Goal: Contribute content: Add original content to the website for others to see

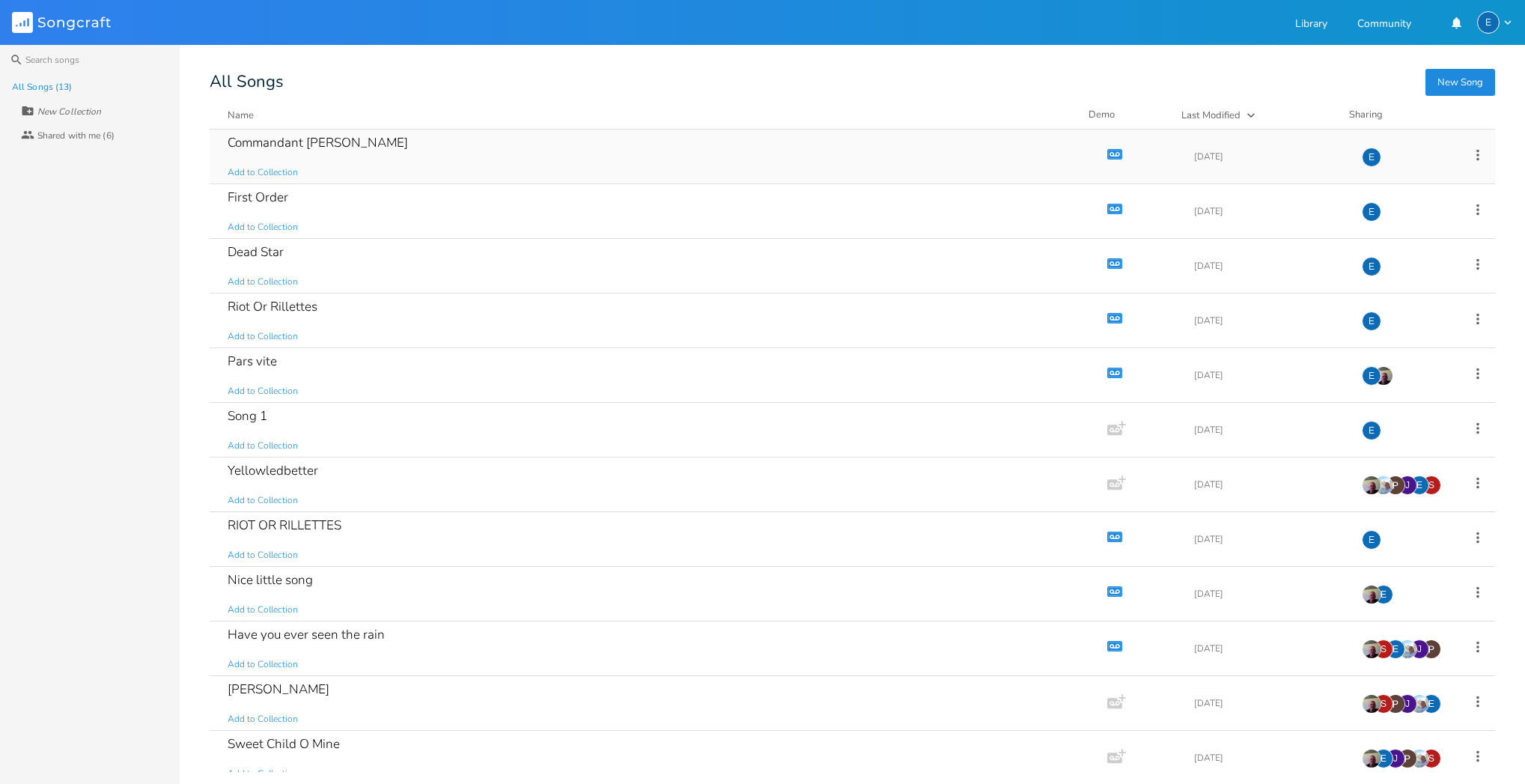
click at [331, 140] on div "Commandant [PERSON_NAME]" at bounding box center [318, 143] width 181 height 13
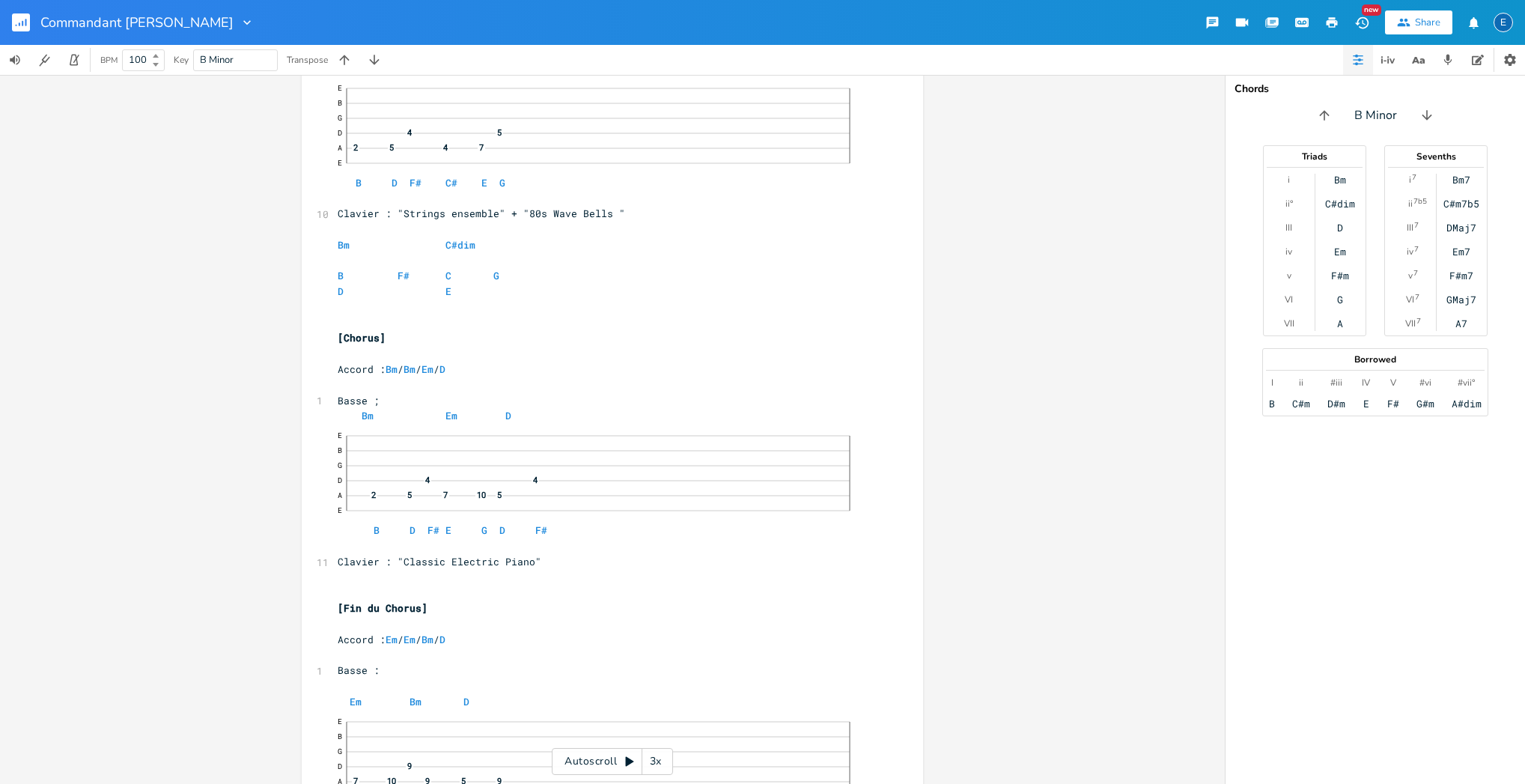
scroll to position [17, 0]
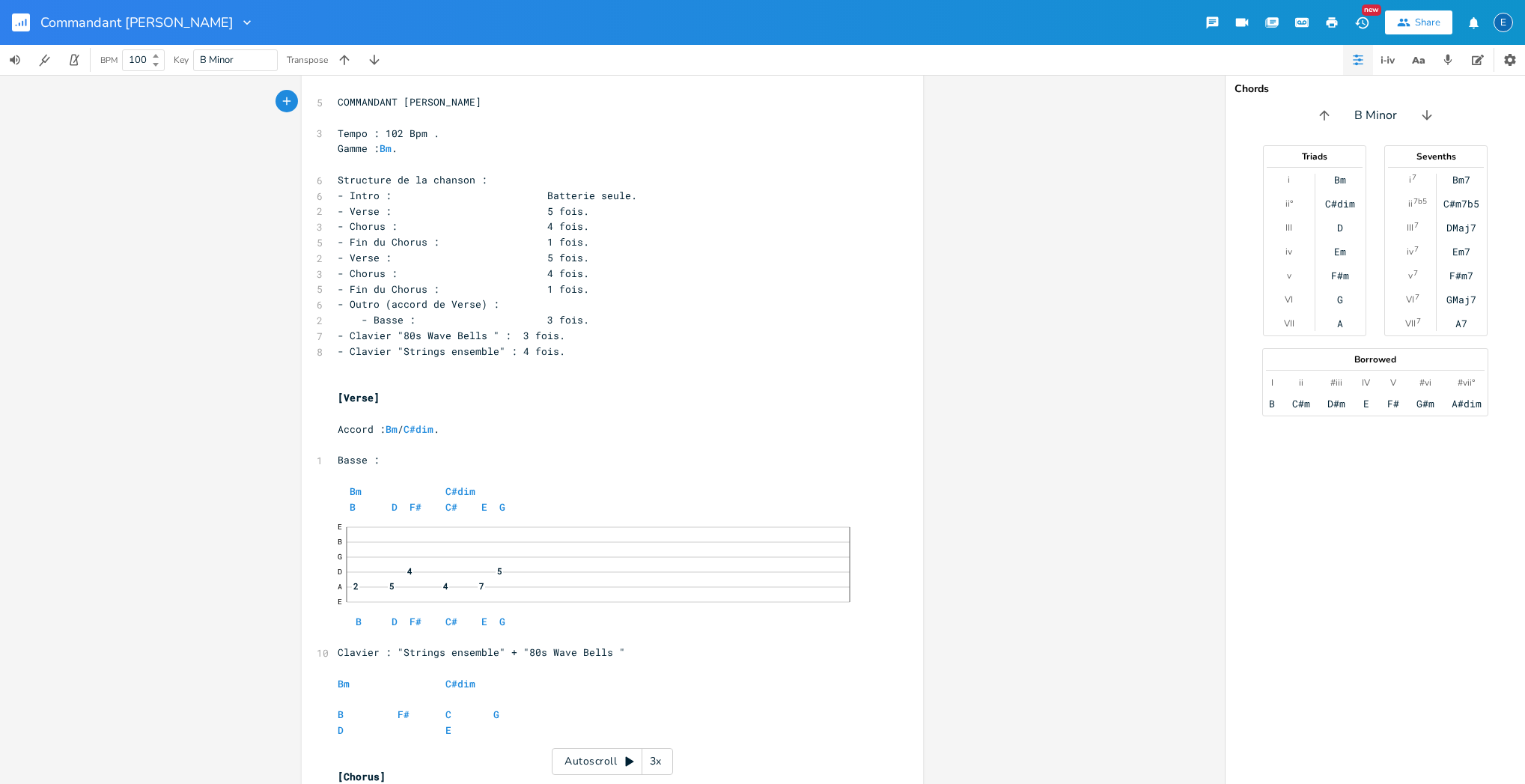
click at [23, 22] on icon "button" at bounding box center [22, 22] width 2 height 5
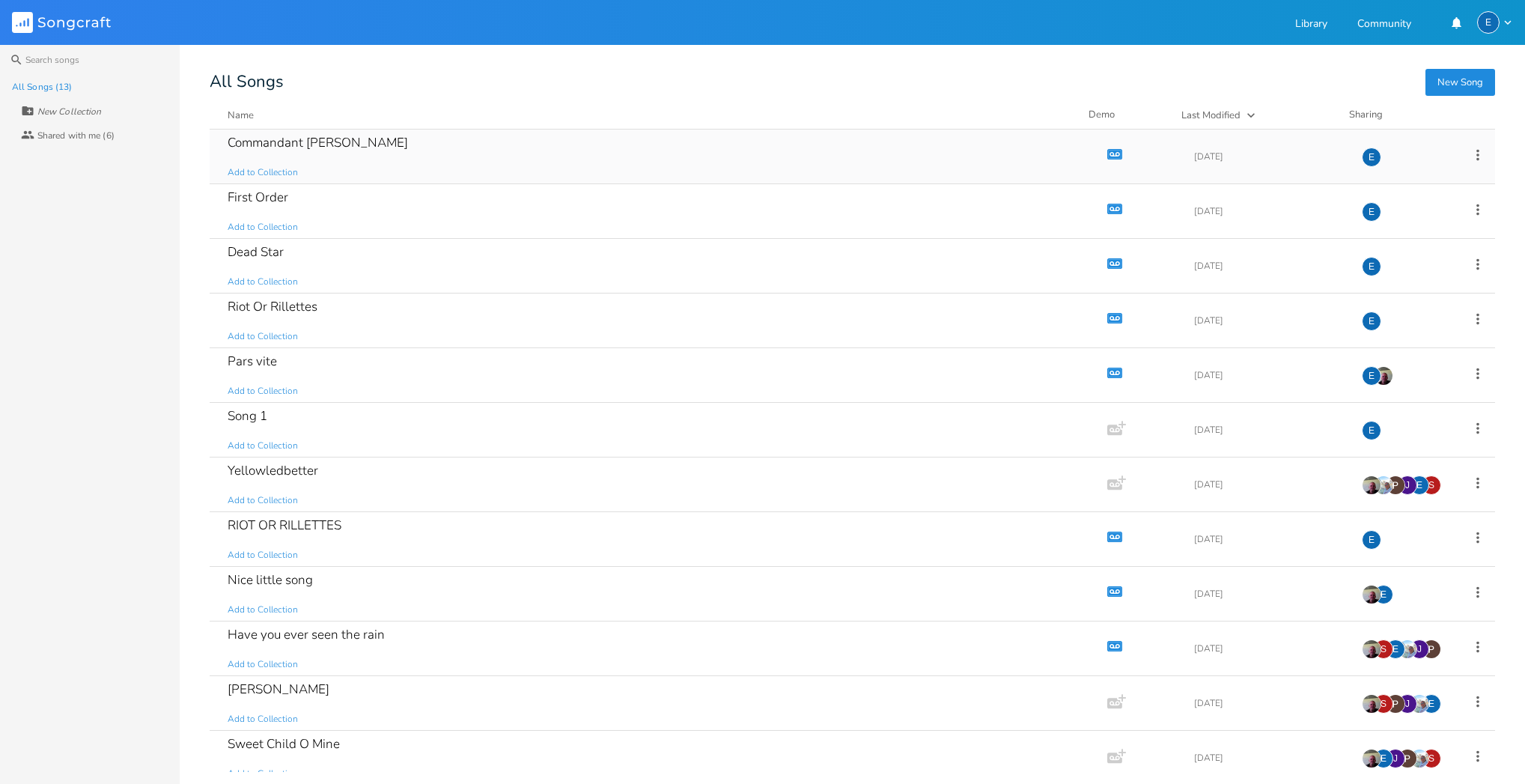
click at [1109, 152] on icon "button" at bounding box center [1115, 154] width 13 height 8
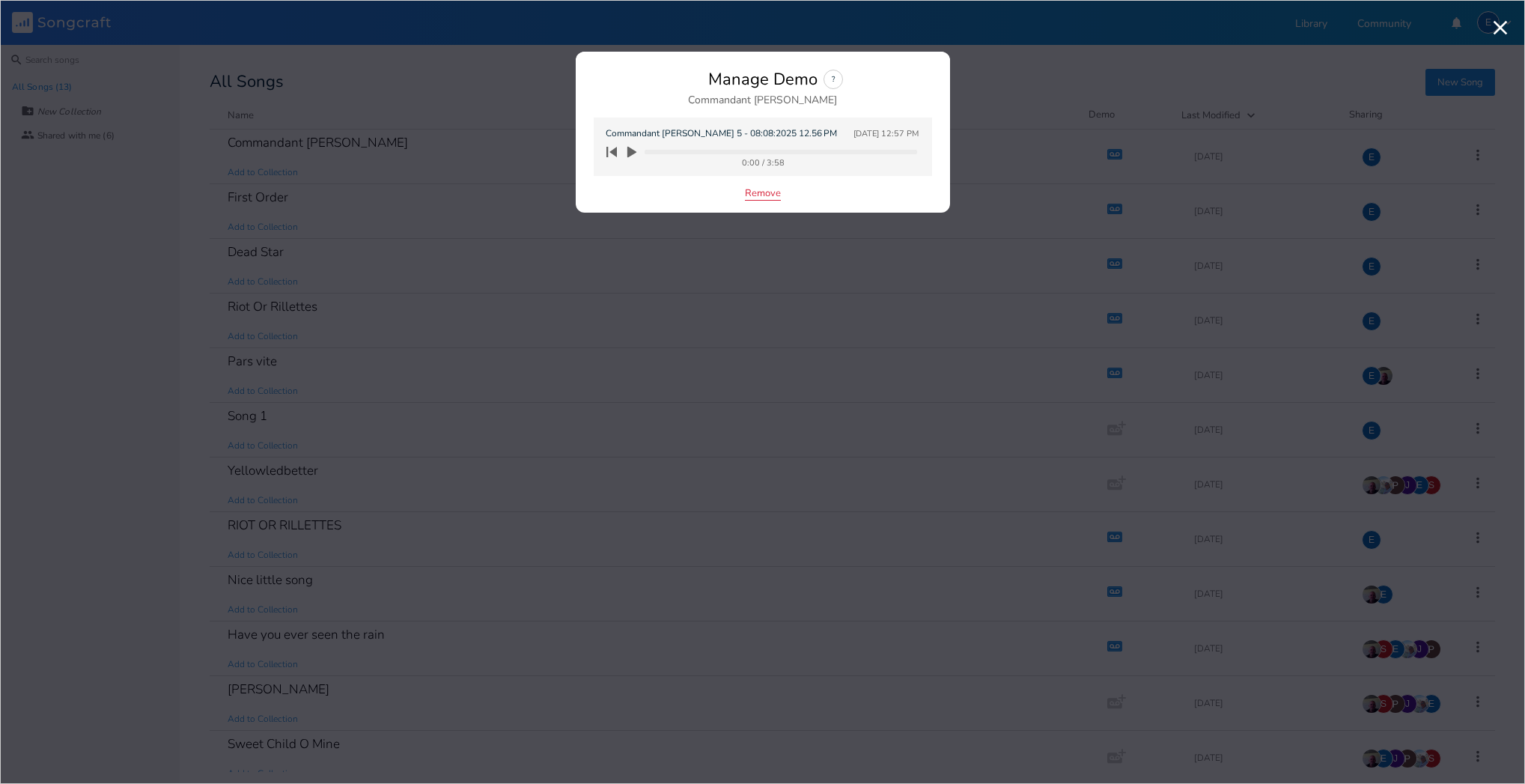
click at [770, 192] on button "Remove" at bounding box center [763, 193] width 36 height 13
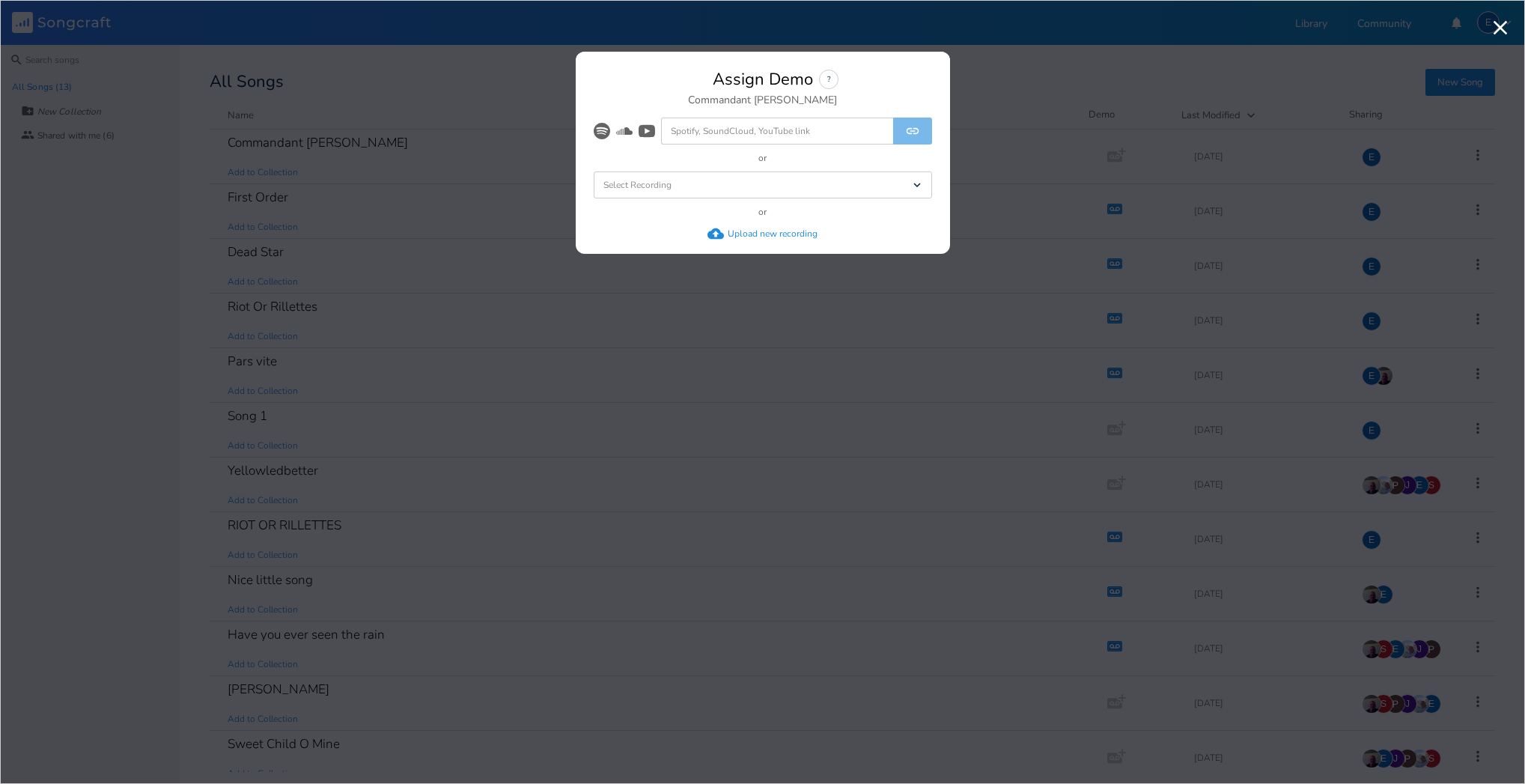
click at [755, 232] on div "Upload new recording" at bounding box center [773, 233] width 90 height 12
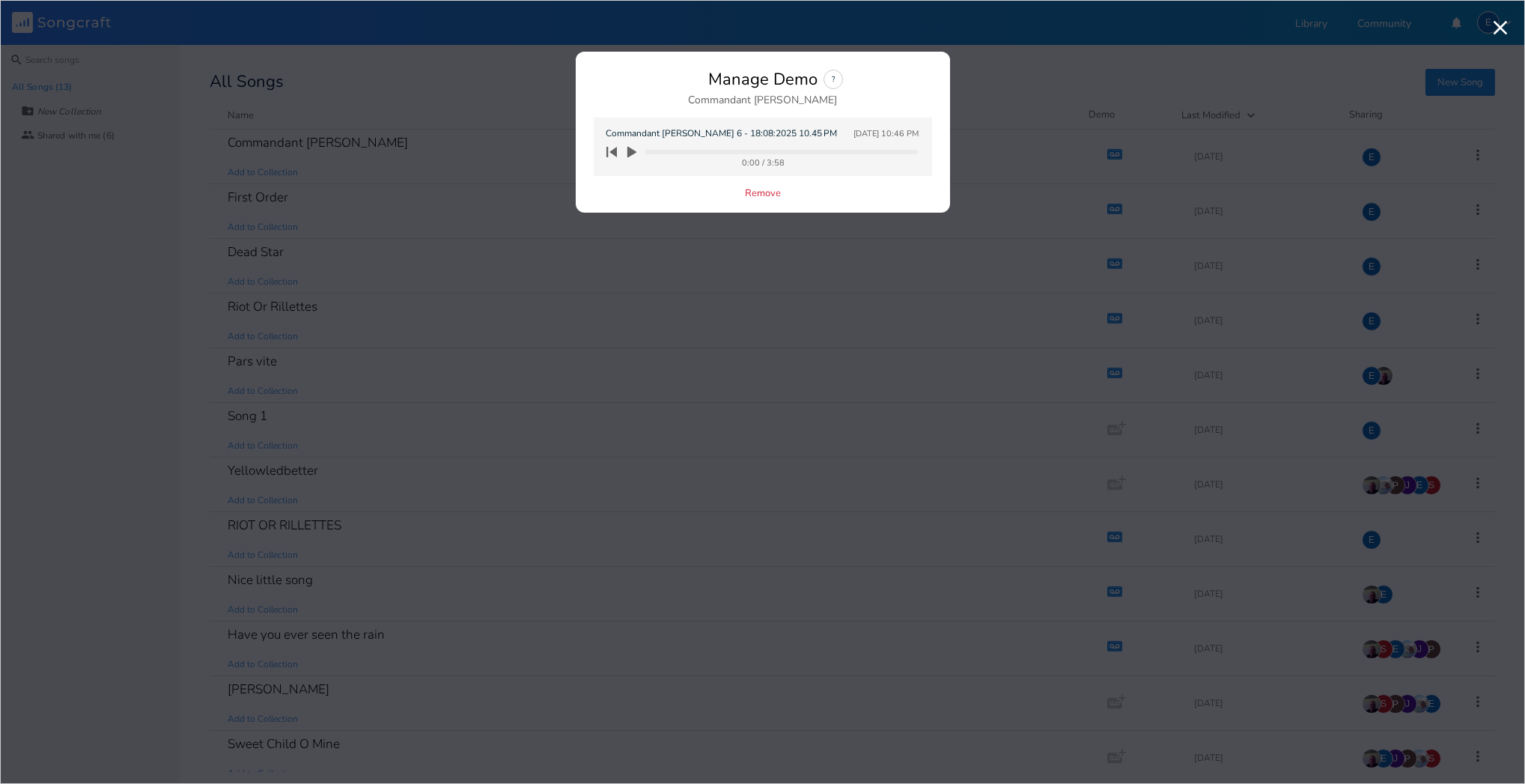
click at [630, 149] on icon "button" at bounding box center [631, 151] width 9 height 11
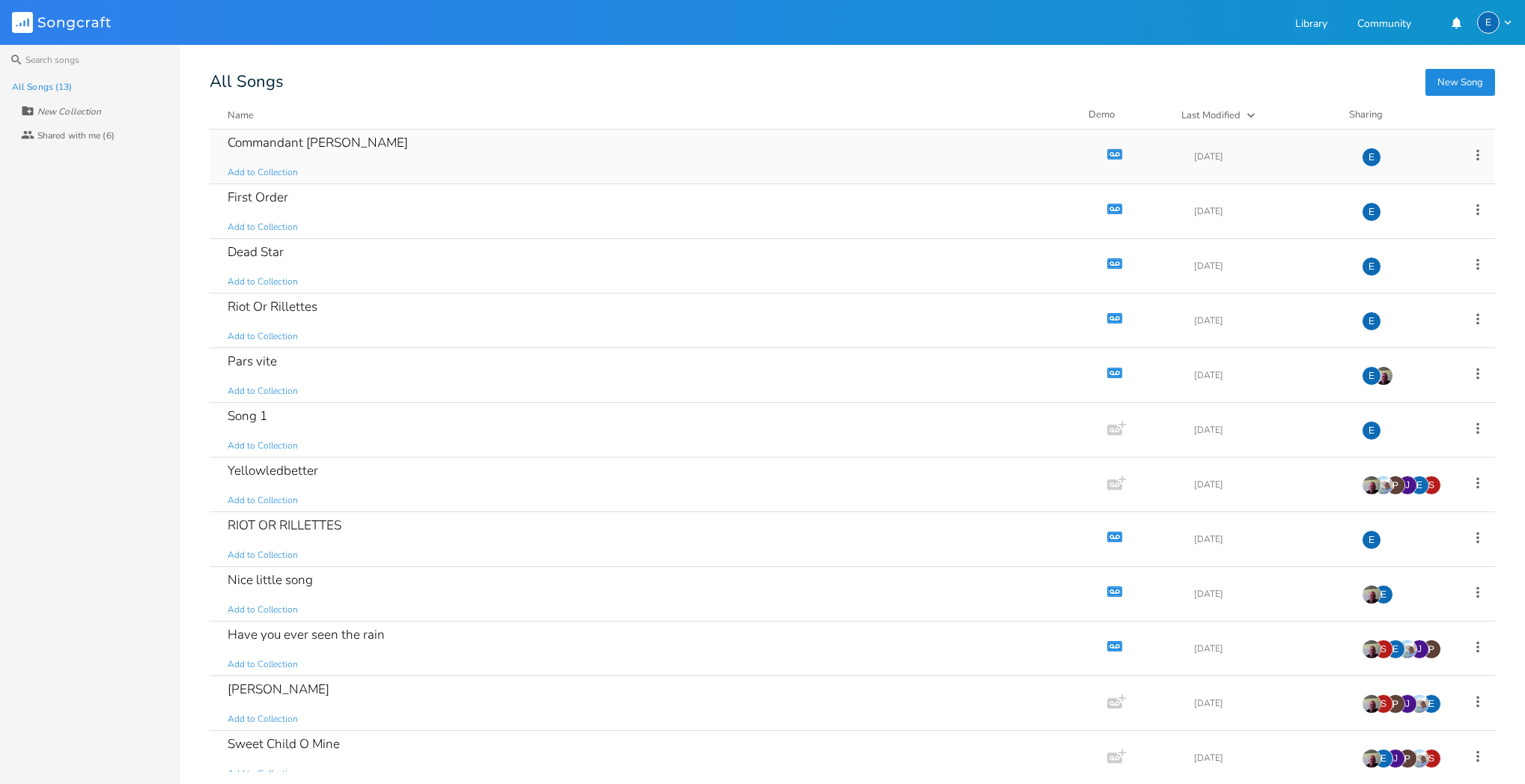
click at [1117, 154] on icon "button" at bounding box center [1118, 154] width 2 height 2
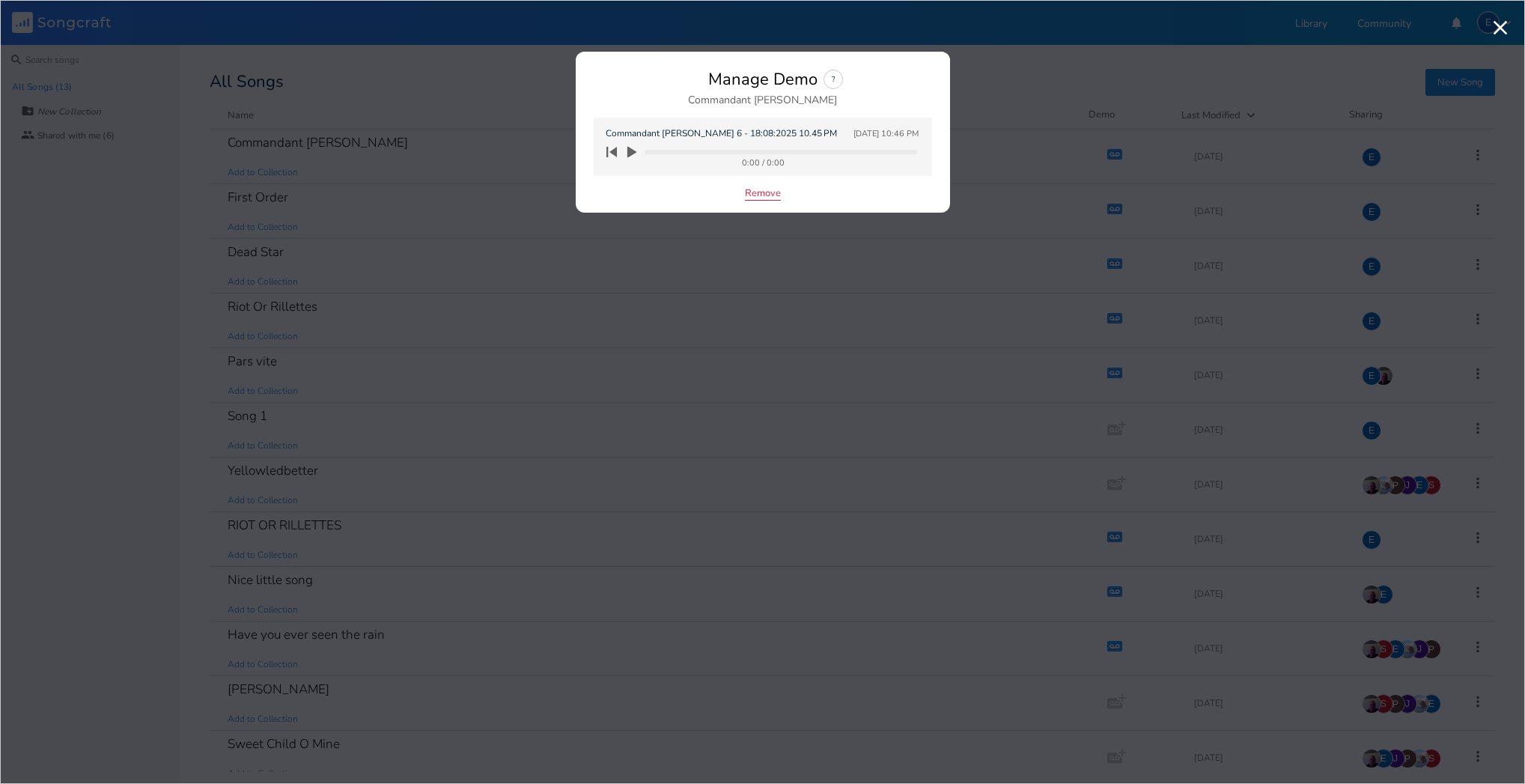
click at [748, 191] on button "Remove" at bounding box center [763, 193] width 36 height 13
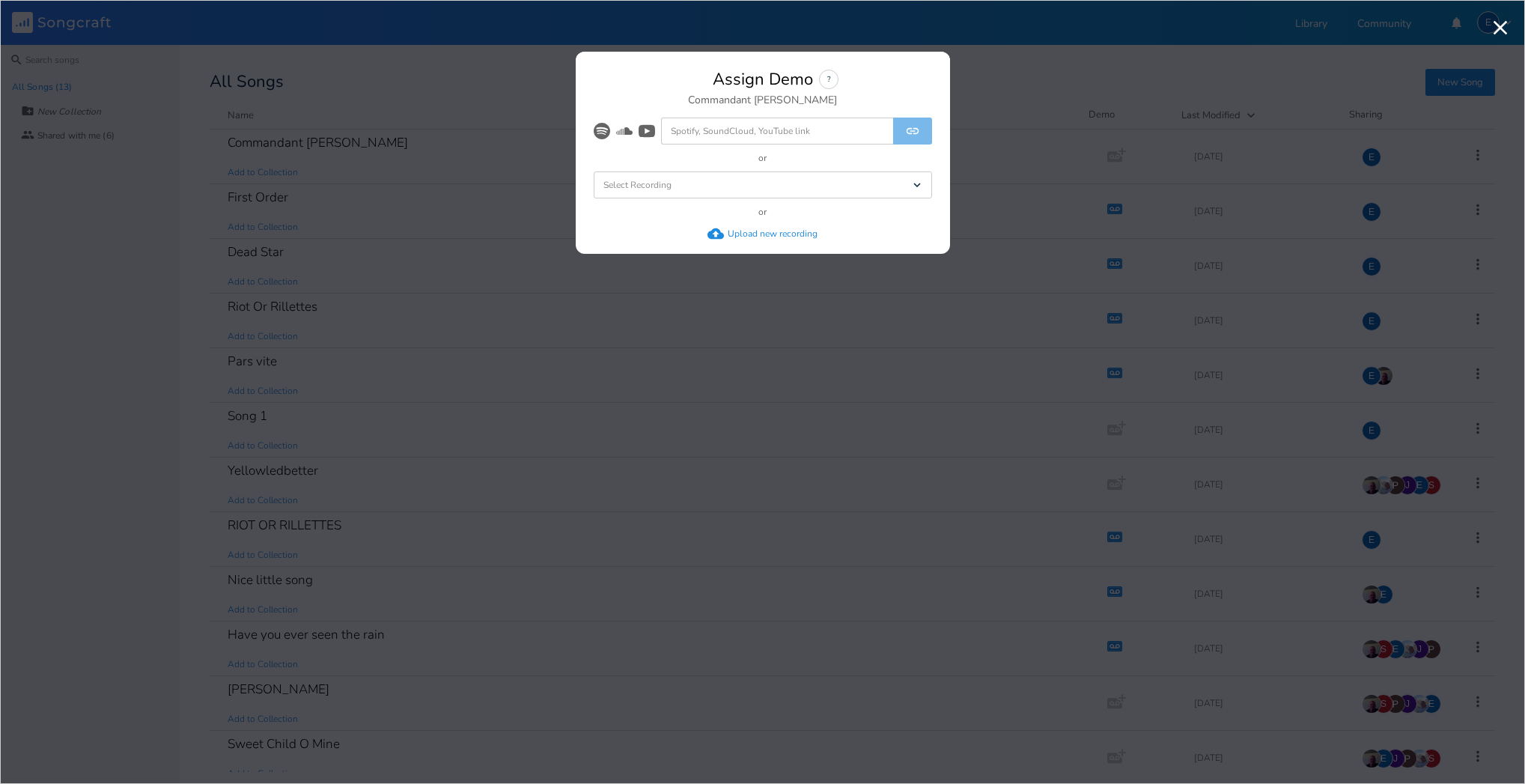
click at [758, 233] on div "Upload new recording" at bounding box center [773, 233] width 90 height 12
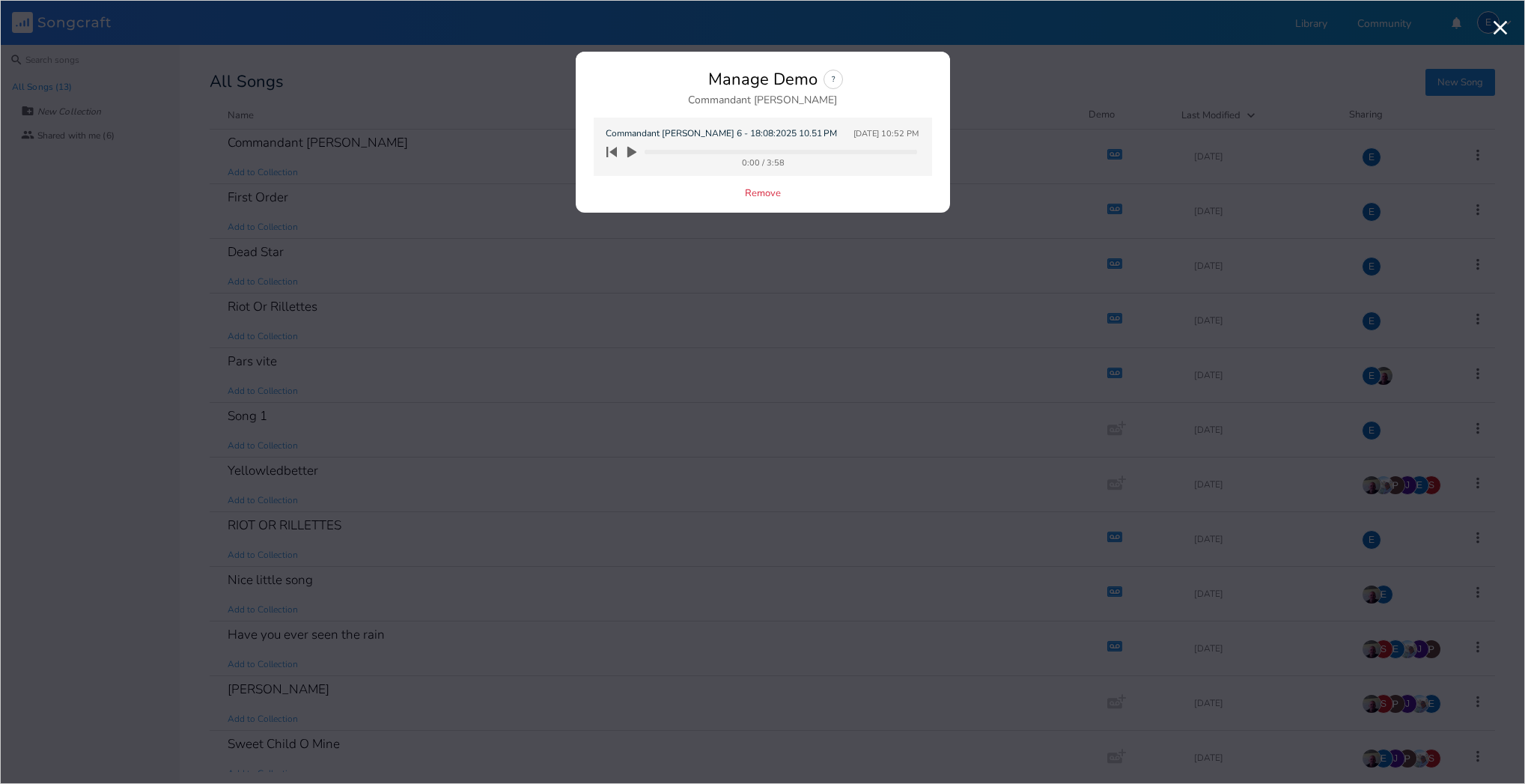
click at [630, 150] on icon "button" at bounding box center [631, 151] width 9 height 11
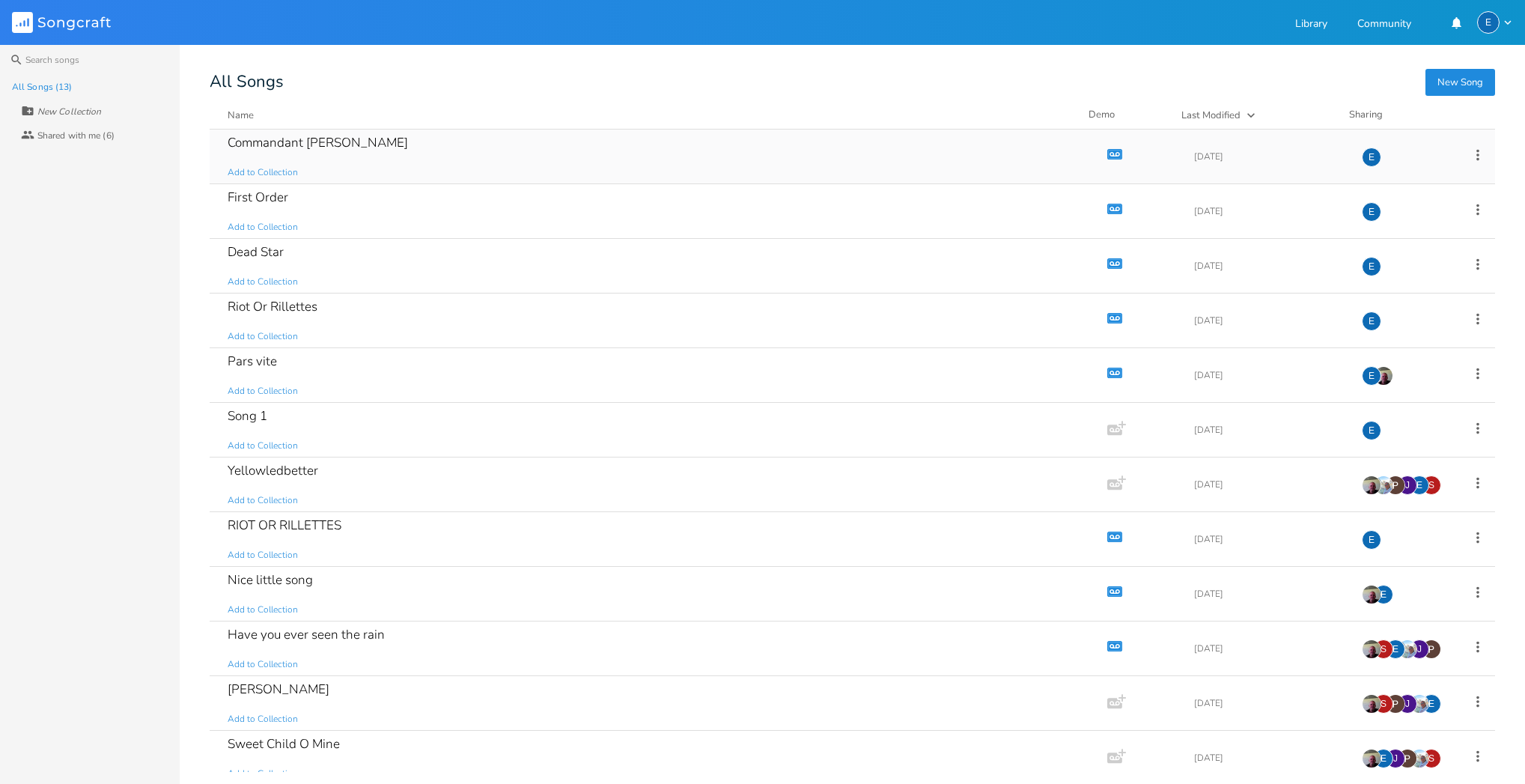
click at [1108, 153] on icon "Demo" at bounding box center [1115, 153] width 15 height 15
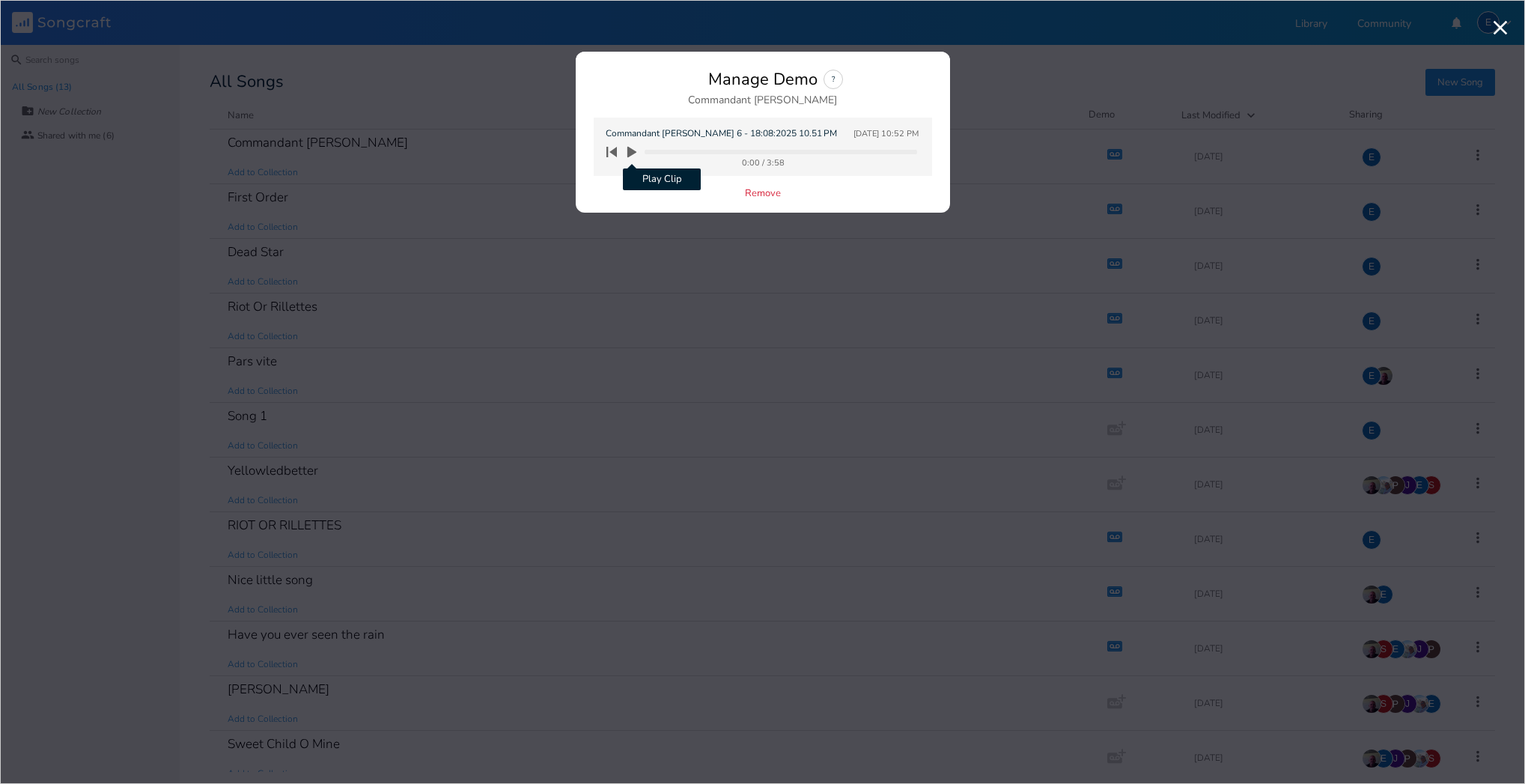
click at [632, 149] on icon "button" at bounding box center [631, 151] width 9 height 11
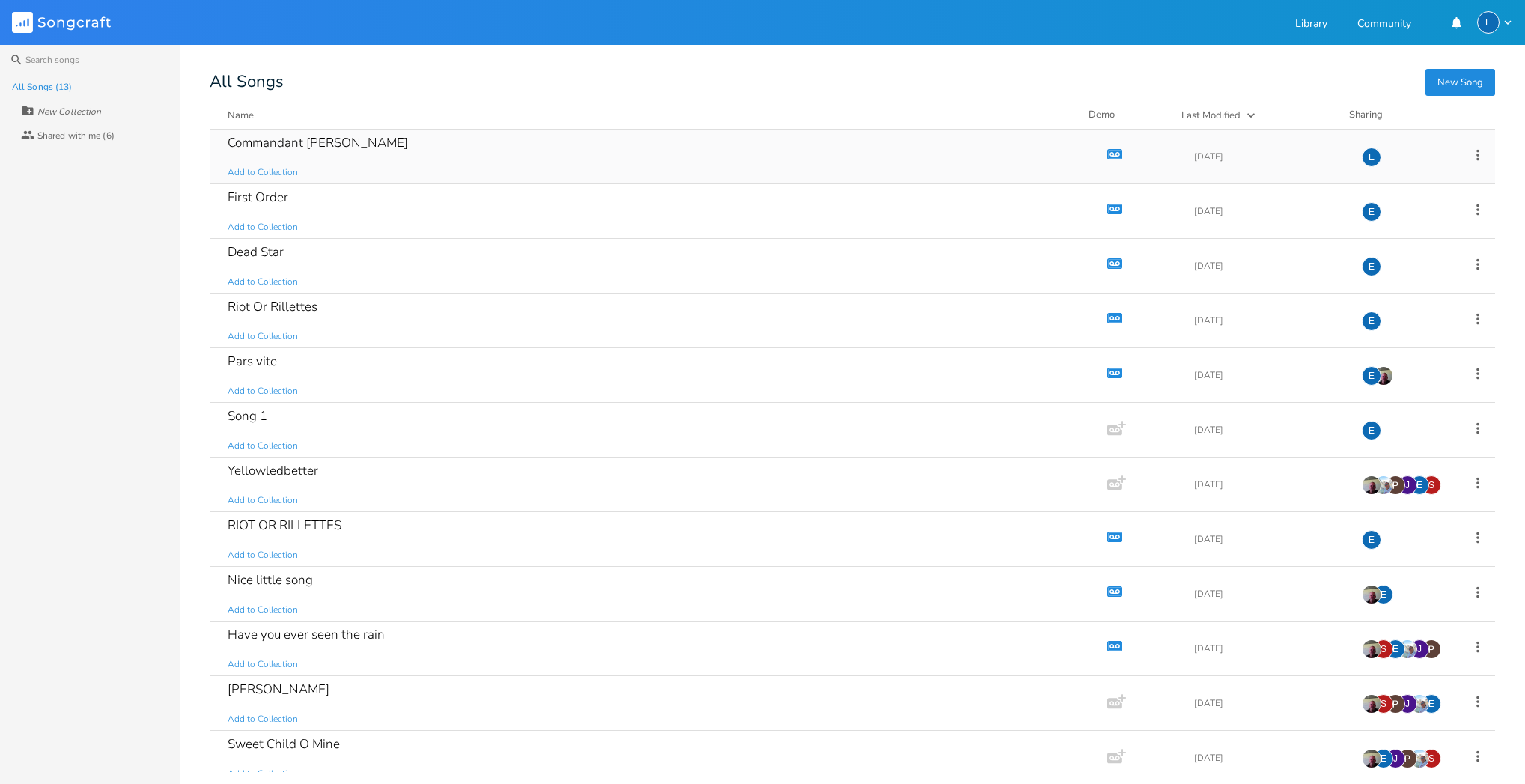
click at [1111, 154] on icon "button" at bounding box center [1112, 154] width 2 height 2
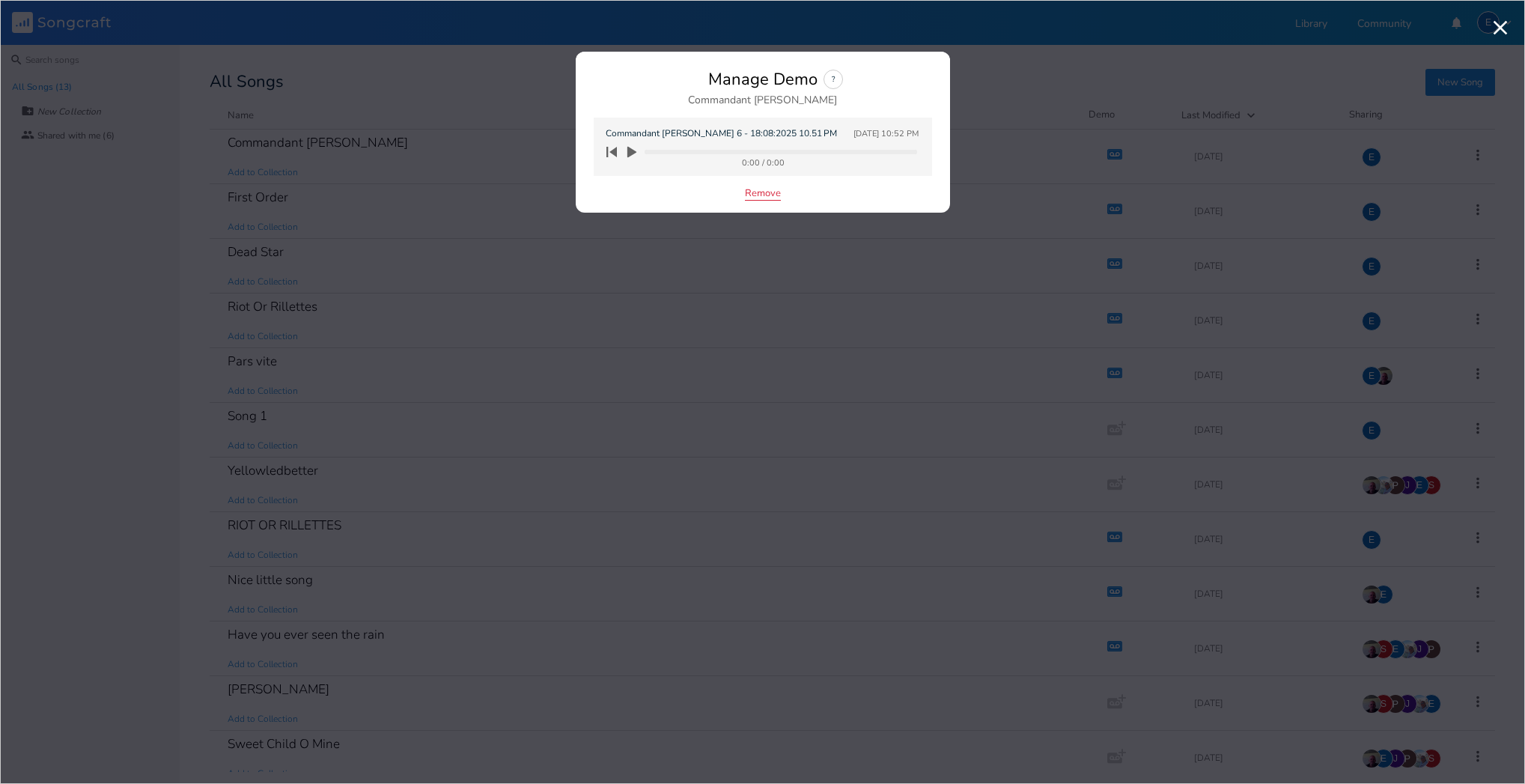
click at [756, 190] on button "Remove" at bounding box center [763, 193] width 36 height 13
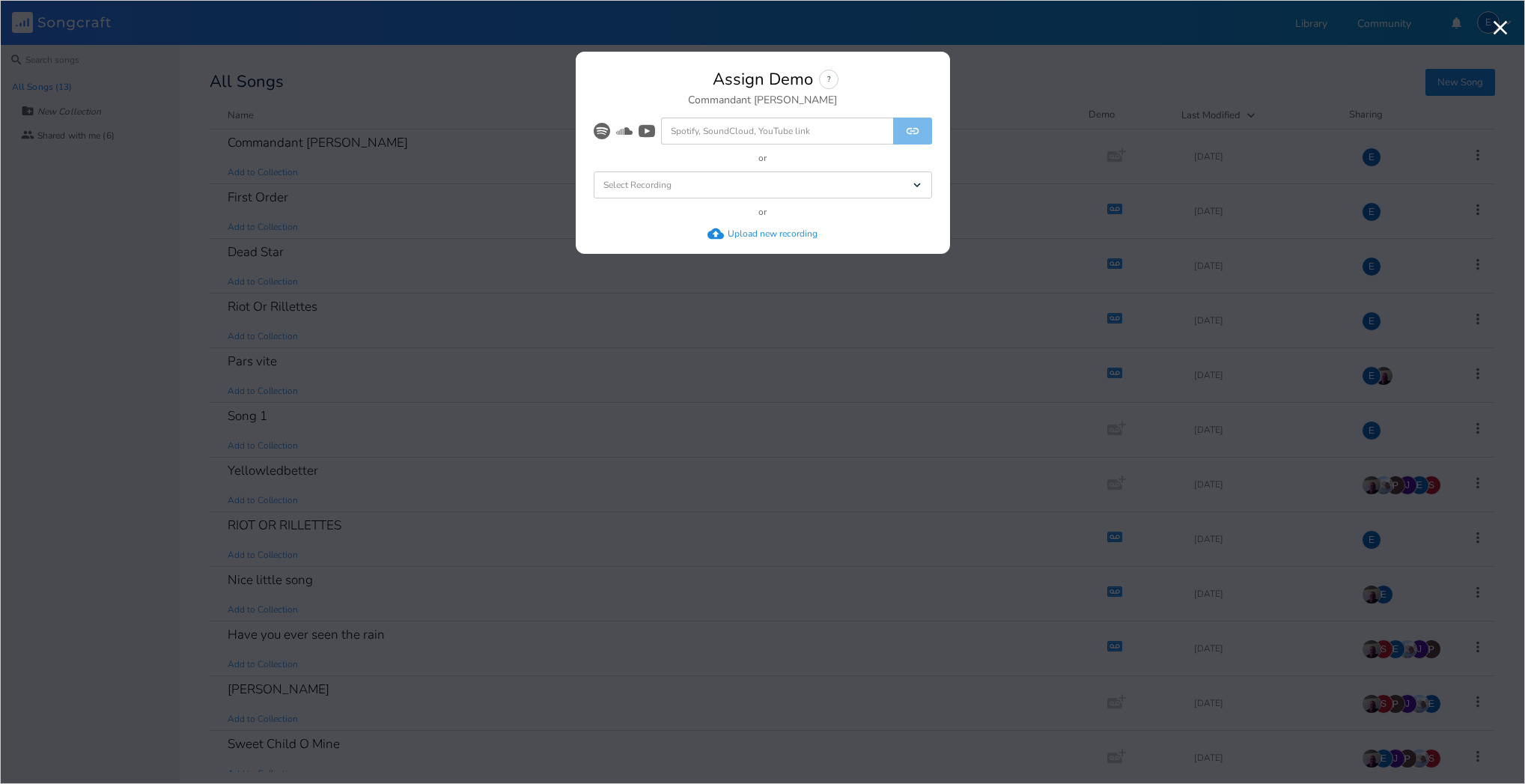
click at [741, 232] on div "Upload new recording" at bounding box center [773, 233] width 90 height 12
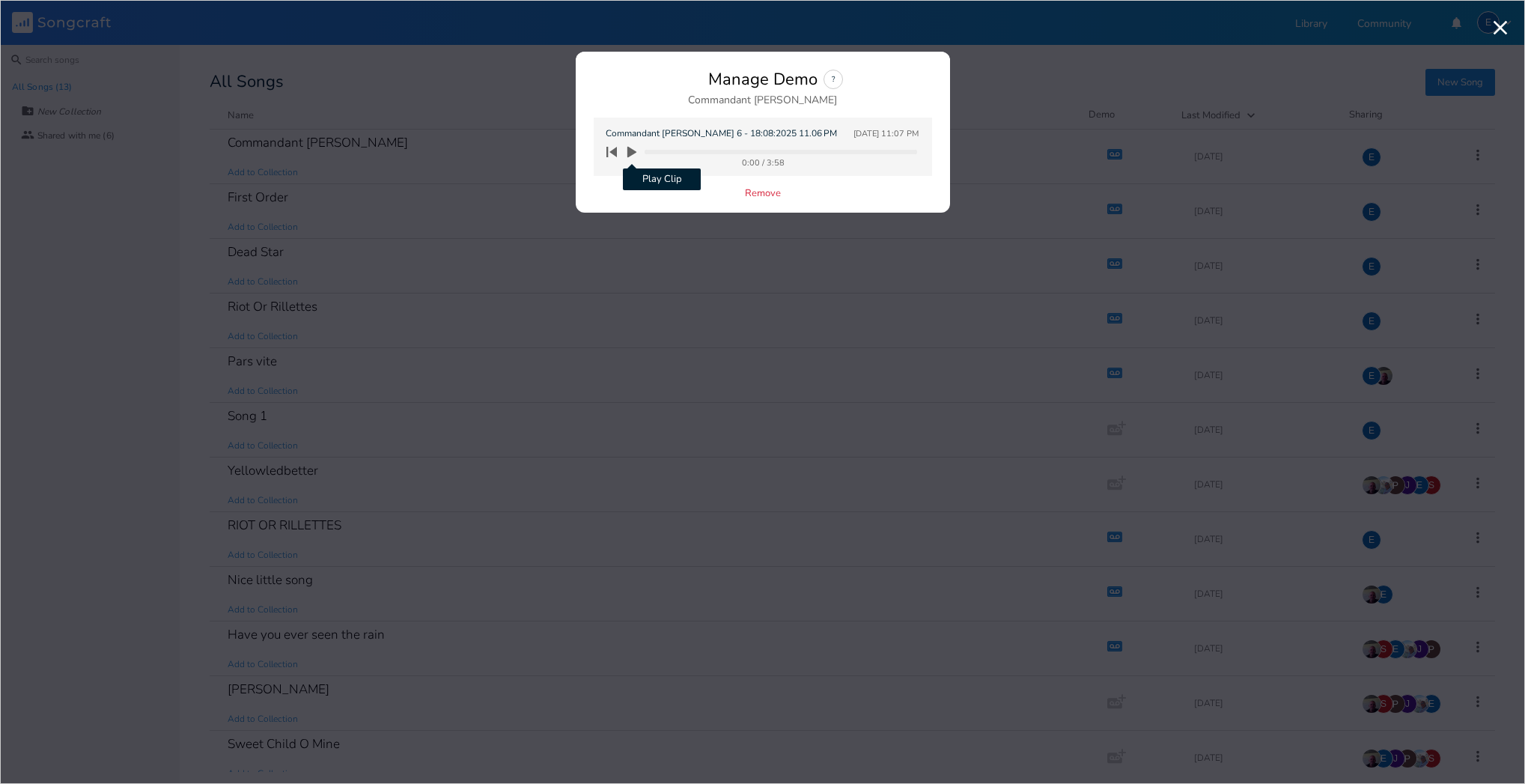
click at [630, 149] on icon "button" at bounding box center [631, 151] width 9 height 11
